Goal: Information Seeking & Learning: Learn about a topic

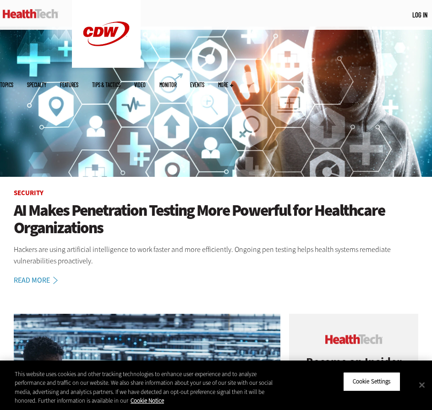
scroll to position [137, 0]
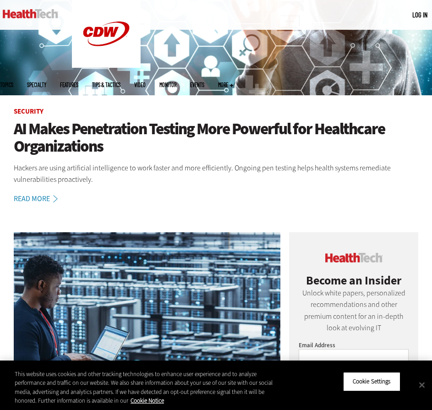
click at [71, 140] on h1 "AI Makes Penetration Testing More Powerful for Healthcare Organizations" at bounding box center [216, 137] width 404 height 35
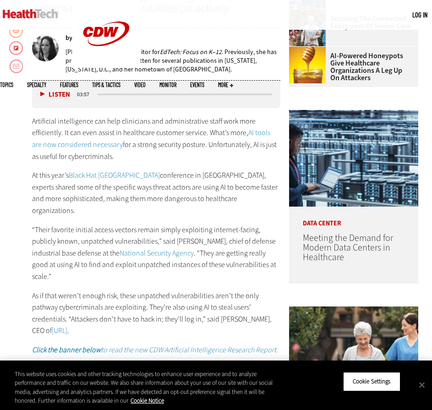
scroll to position [366, 0]
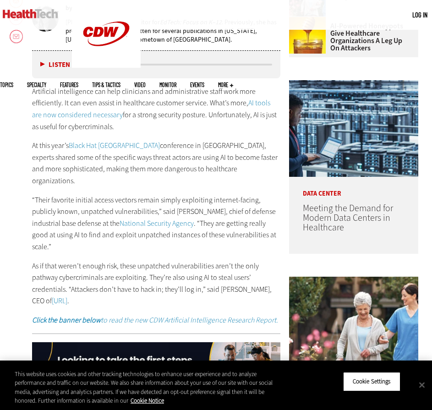
click at [145, 119] on p "Artificial intelligence can help clinicians and administrative staff work more …" at bounding box center [156, 109] width 248 height 47
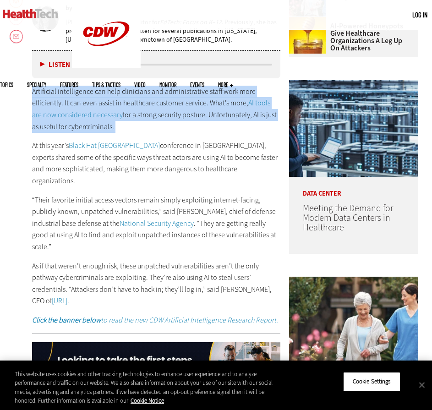
click at [145, 119] on p "Artificial intelligence can help clinicians and administrative staff work more …" at bounding box center [156, 109] width 248 height 47
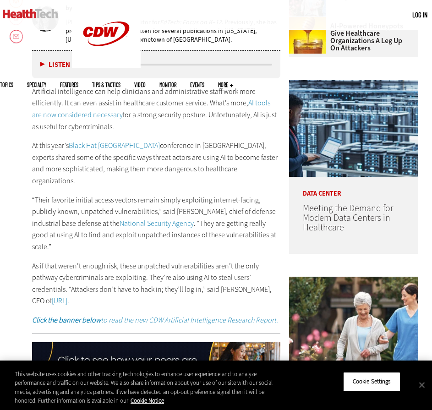
click at [91, 152] on p "At this year’s Black Hat USA conference in [GEOGRAPHIC_DATA], experts shared so…" at bounding box center [156, 163] width 248 height 47
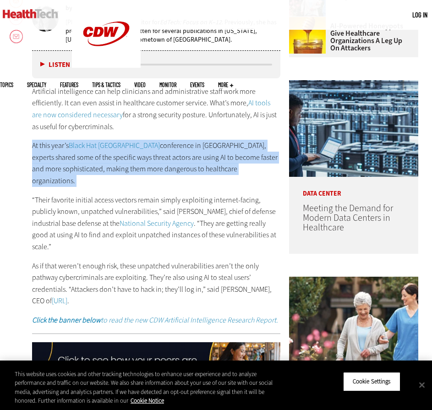
click at [91, 152] on p "At this year’s Black Hat USA conference in [GEOGRAPHIC_DATA], experts shared so…" at bounding box center [156, 163] width 248 height 47
copy div "At this year’s Black Hat USA conference in [GEOGRAPHIC_DATA], experts shared so…"
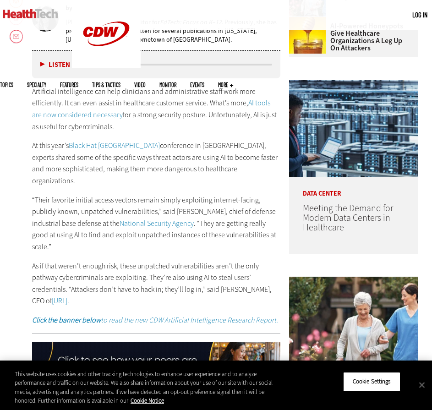
click at [75, 217] on p "“Their favorite initial access vectors remain simply exploiting internet-facing…" at bounding box center [156, 223] width 248 height 59
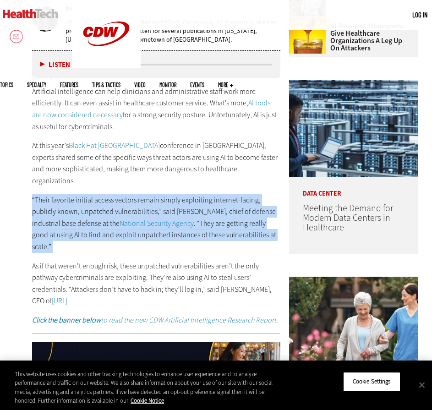
click at [75, 217] on p "“Their favorite initial access vectors remain simply exploiting internet-facing…" at bounding box center [156, 223] width 248 height 59
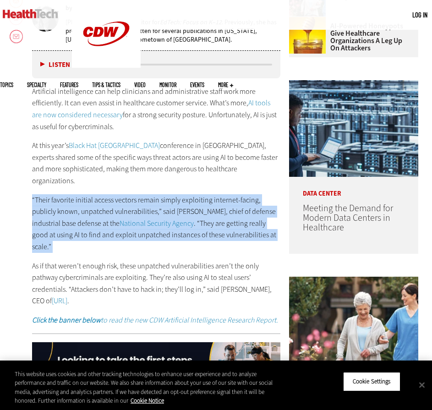
copy div "“Their favorite initial access vectors remain simply exploiting internet-facing…"
